Goal: Navigation & Orientation: Find specific page/section

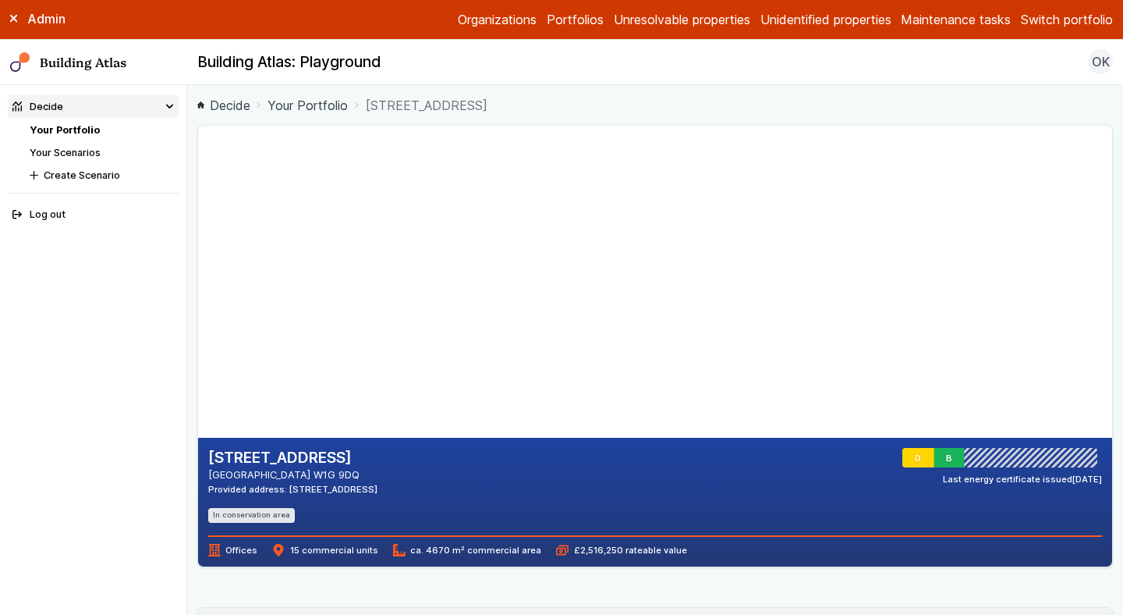
click at [68, 133] on link "Your Portfolio" at bounding box center [65, 130] width 70 height 12
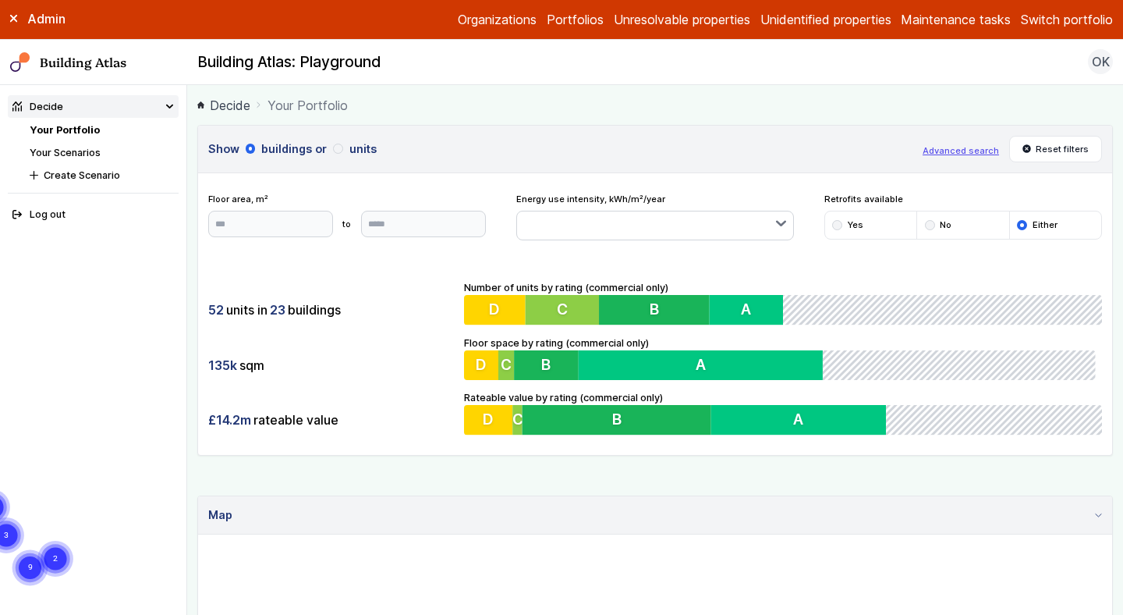
click at [1064, 21] on button "Switch portfolio" at bounding box center [1067, 19] width 92 height 19
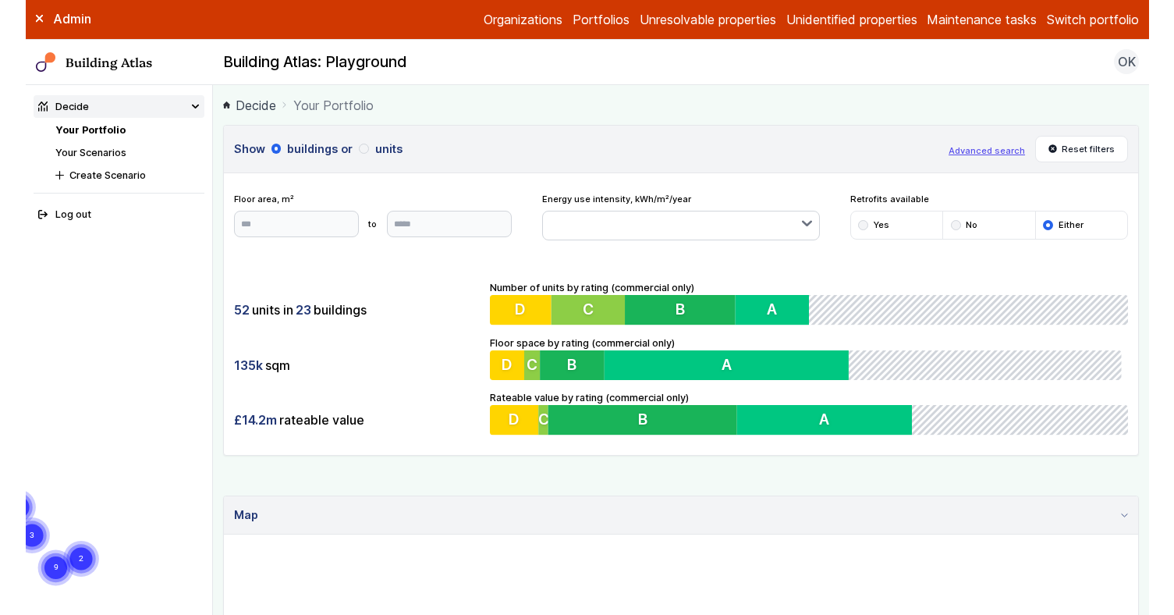
scroll to position [396, 0]
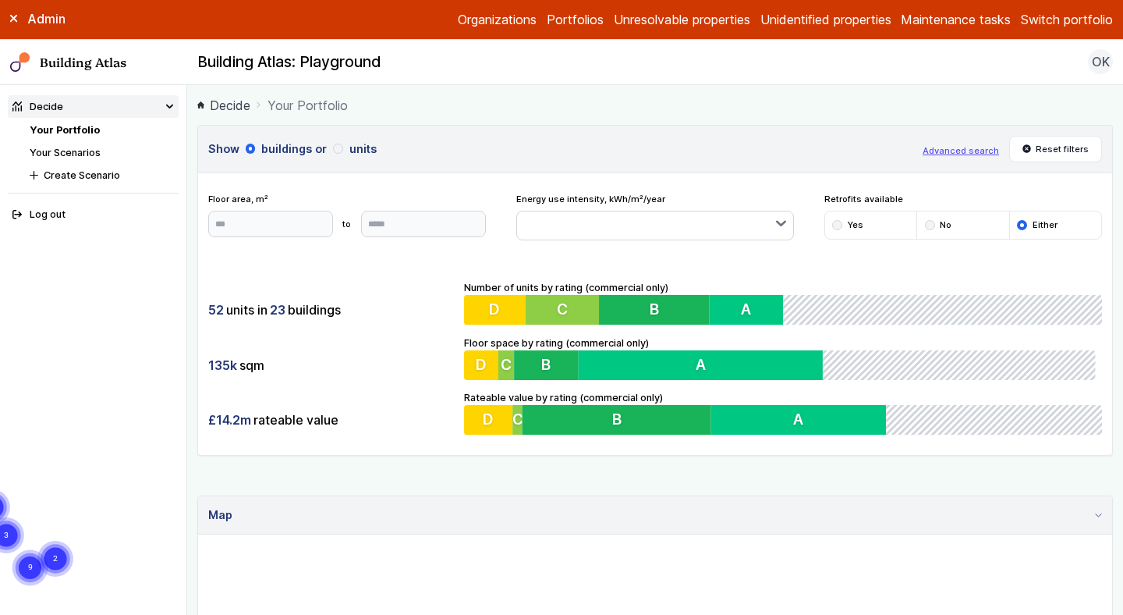
click at [0, 0] on button "E.ON Schools [GEOGRAPHIC_DATA]" at bounding box center [0, 0] width 0 height 0
